Goal: Transaction & Acquisition: Register for event/course

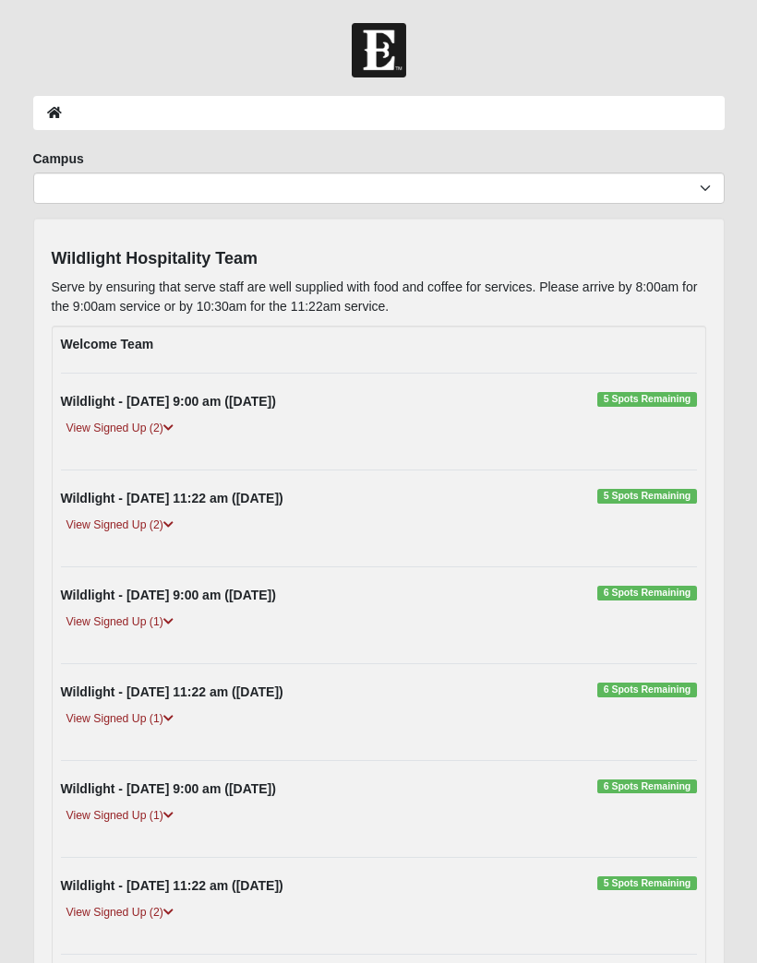
click at [114, 400] on strong "Wildlight - [DATE] 9:00 am ([DATE])" at bounding box center [168, 401] width 215 height 15
click at [686, 412] on div "Wildlight - Sunday 9:00 am (10/12/2025) 5 Spots Remaining View Signed Up (2) Ch…" at bounding box center [378, 421] width 663 height 59
click at [689, 400] on span "5 Spots Remaining" at bounding box center [646, 399] width 99 height 15
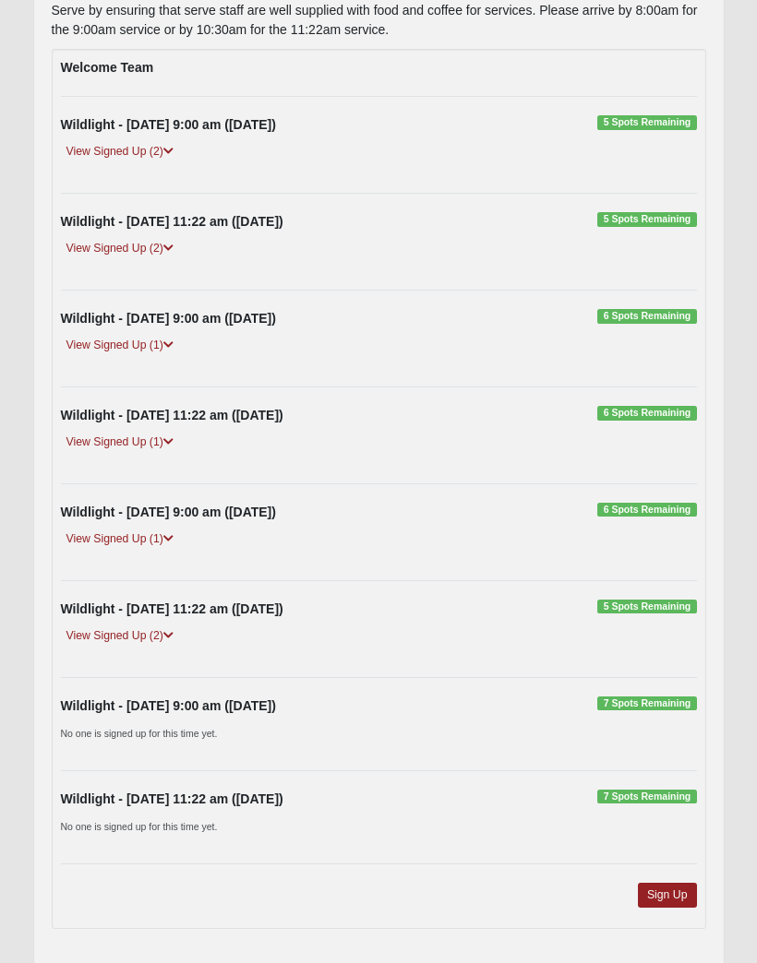
scroll to position [276, 0]
click at [672, 904] on link "Sign Up" at bounding box center [667, 896] width 59 height 25
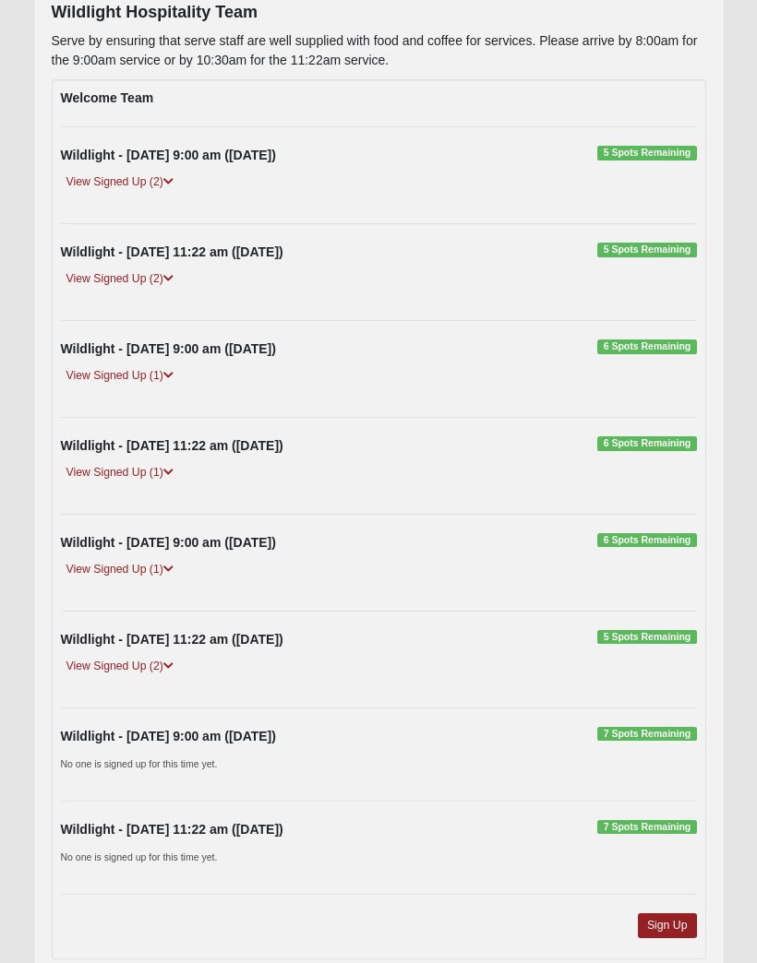
scroll to position [0, 0]
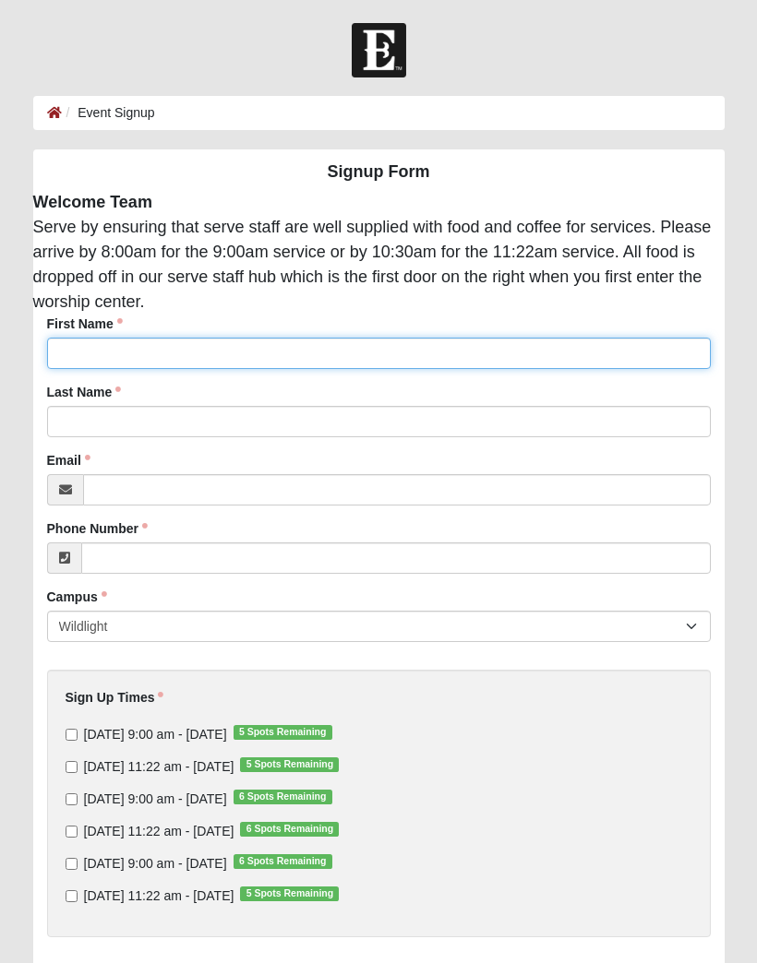
click at [310, 364] on input "First Name" at bounding box center [378, 353] width 663 height 31
type input "Stef"
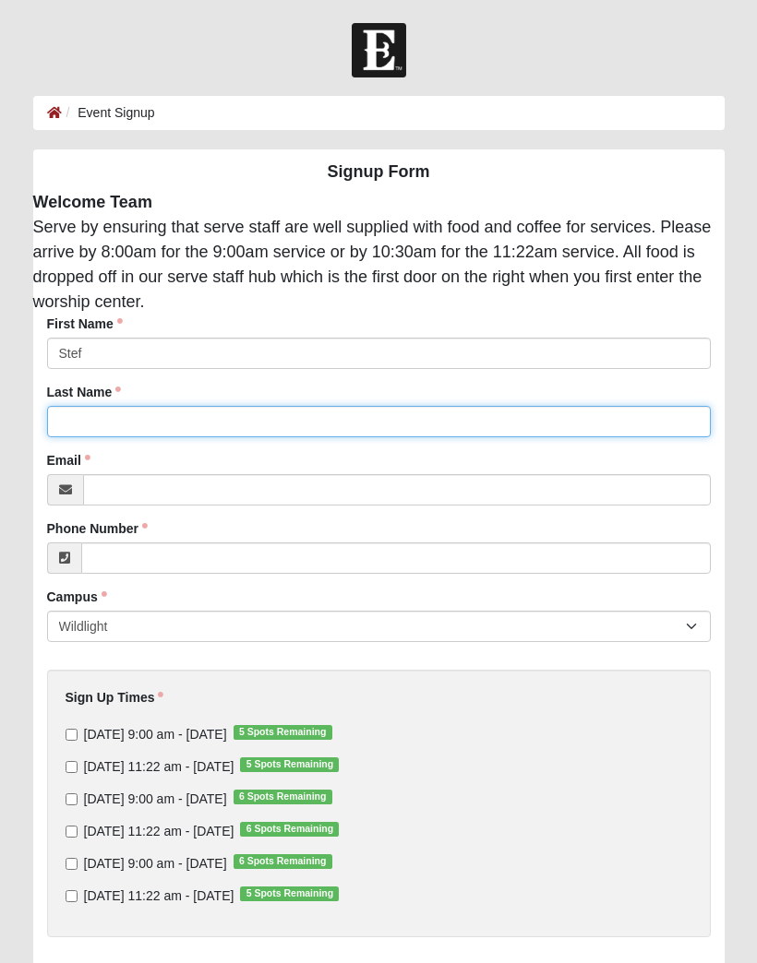
click at [274, 423] on input "Last Name" at bounding box center [378, 421] width 663 height 31
type input "[PERSON_NAME]"
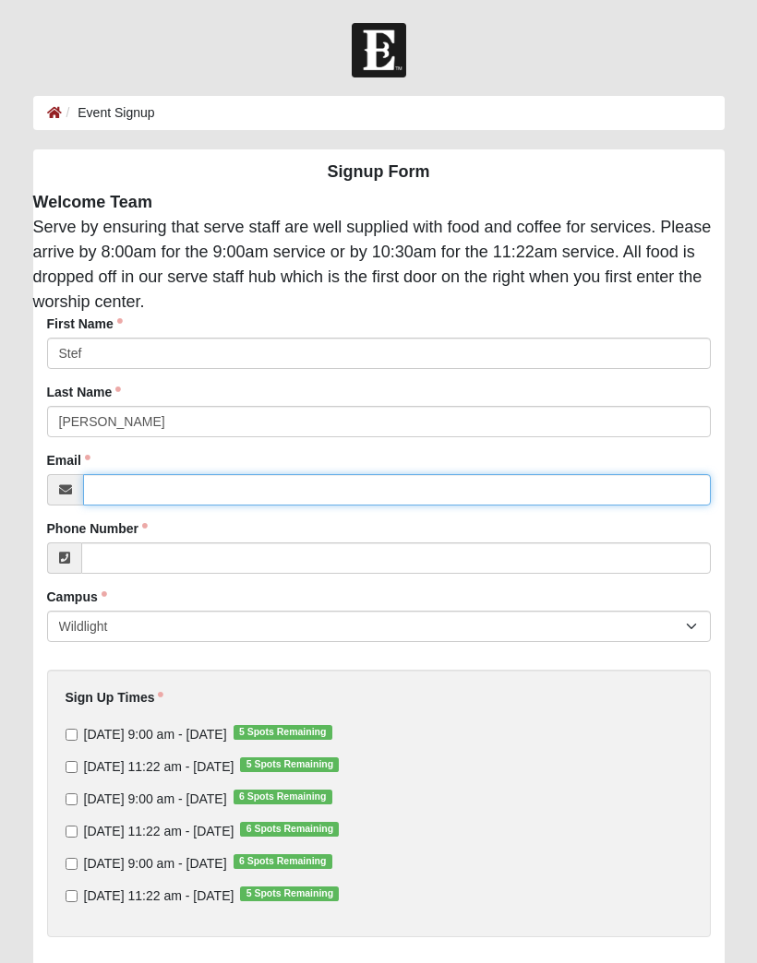
click at [265, 496] on input "Email" at bounding box center [396, 489] width 627 height 31
type input "[EMAIL_ADDRESS][DOMAIN_NAME]"
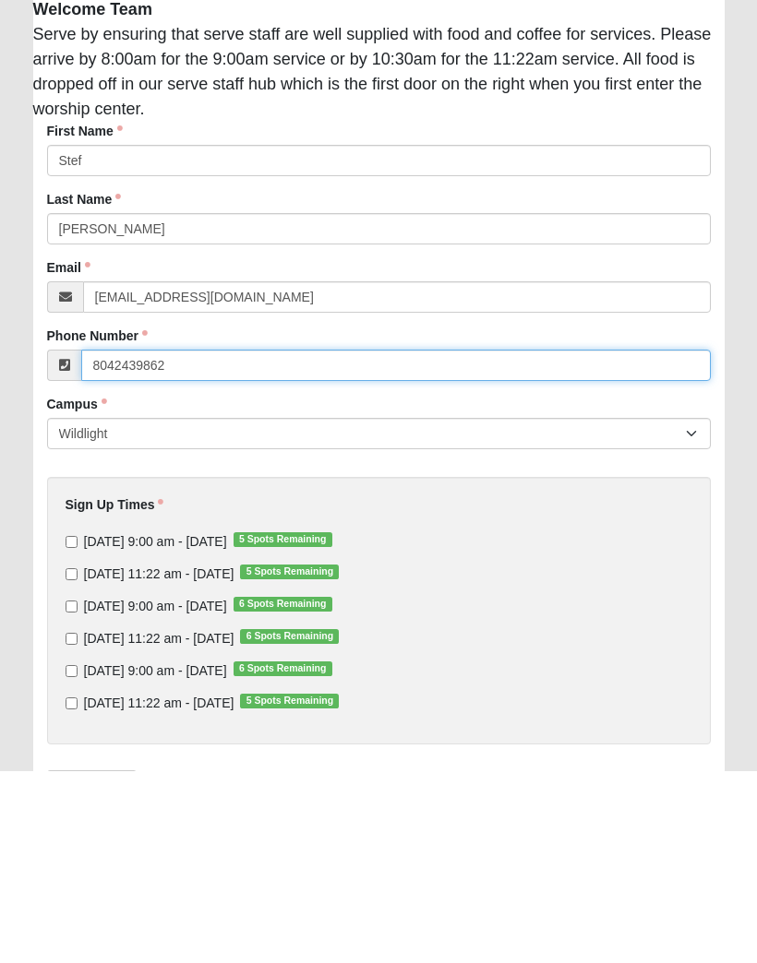
type input "8042439862"
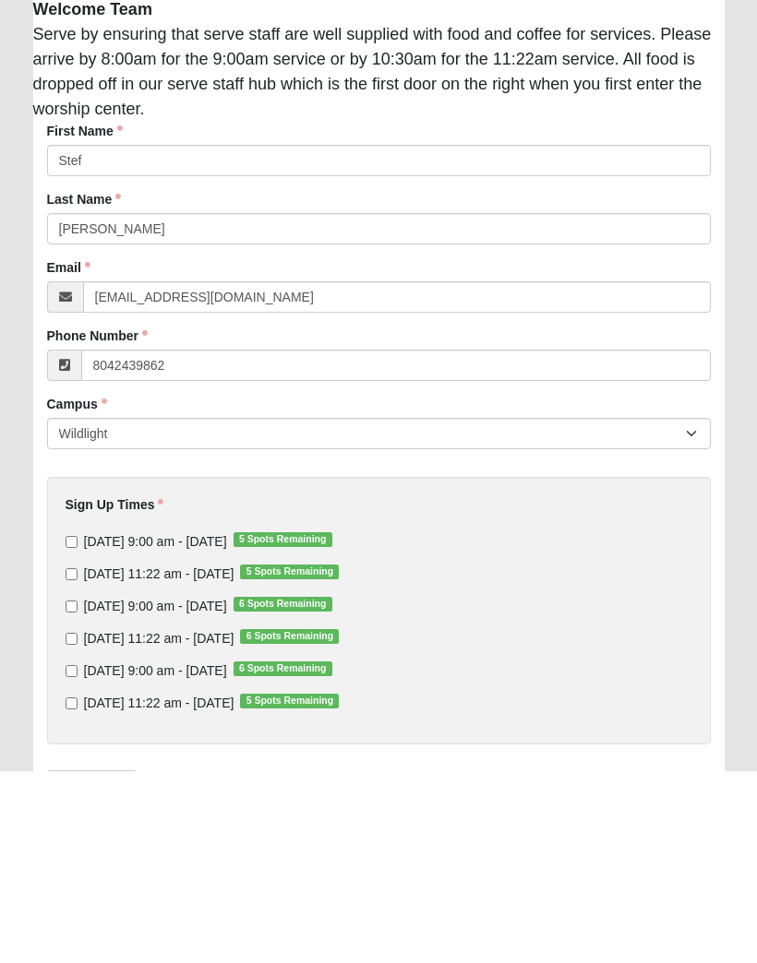
click at [66, 729] on input "[DATE] 9:00 am - [DATE] 5 Spots Remaining" at bounding box center [72, 735] width 12 height 12
checkbox input "true"
type input "[PHONE_NUMBER]"
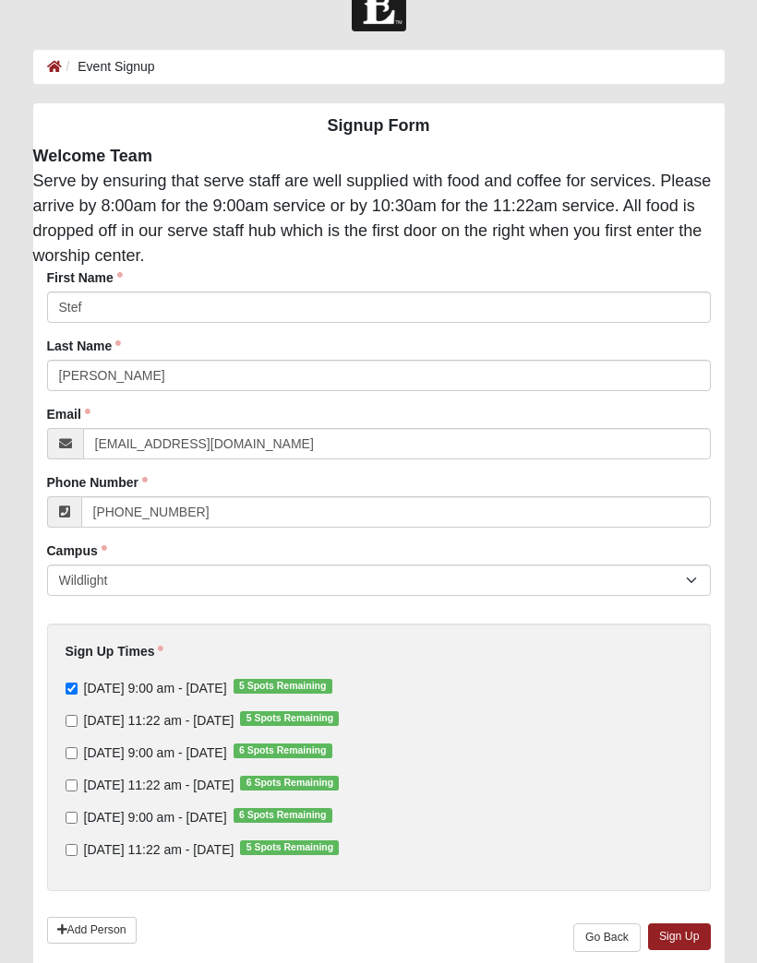
scroll to position [45, 0]
click at [696, 944] on link "Sign Up" at bounding box center [679, 938] width 63 height 27
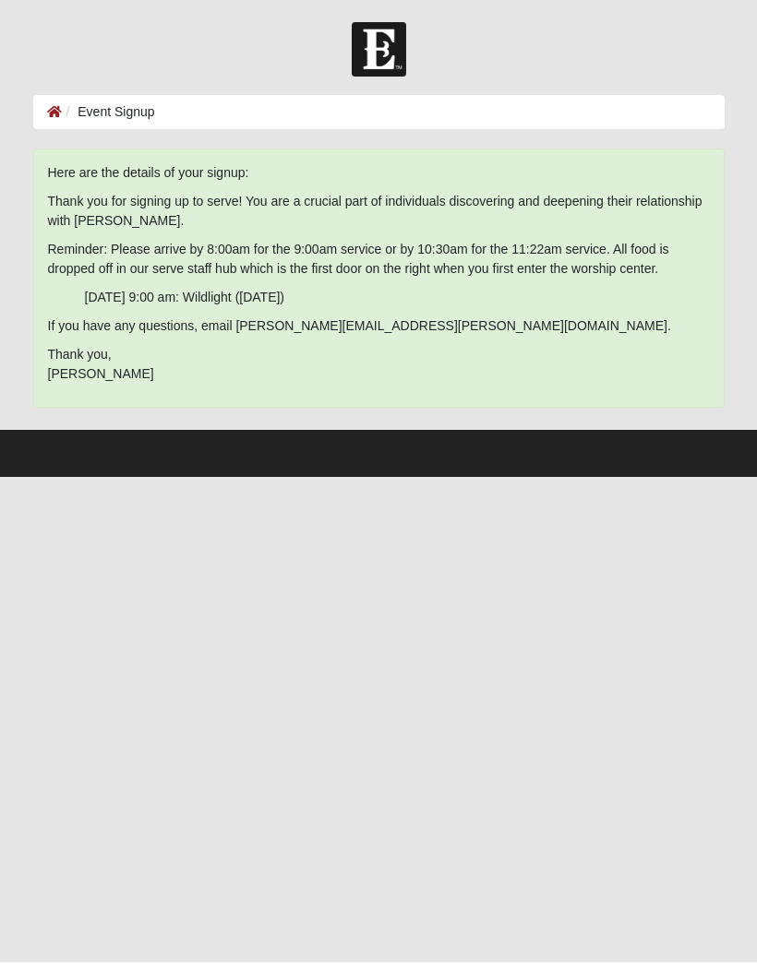
scroll to position [0, 0]
